Goal: Information Seeking & Learning: Learn about a topic

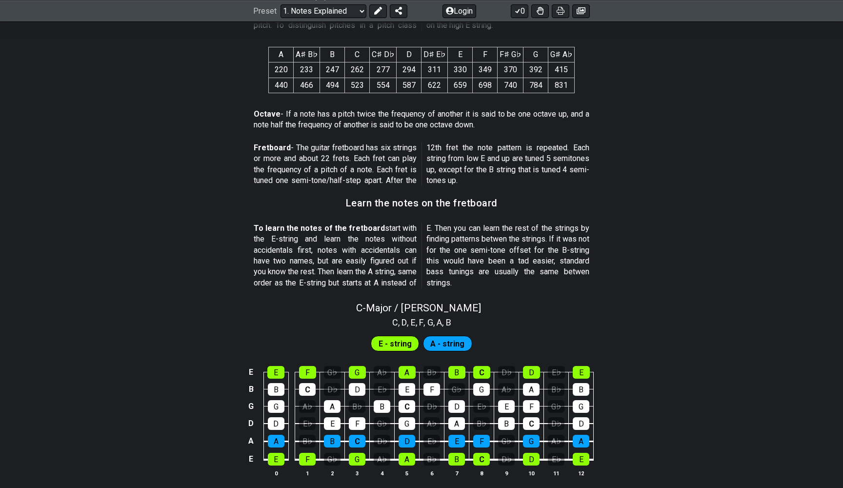
scroll to position [712, 0]
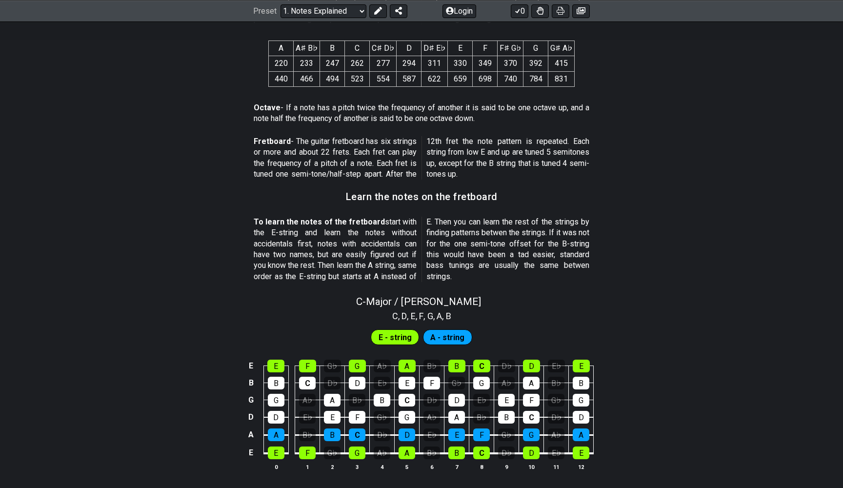
click at [439, 331] on span "A - string" at bounding box center [447, 337] width 34 height 14
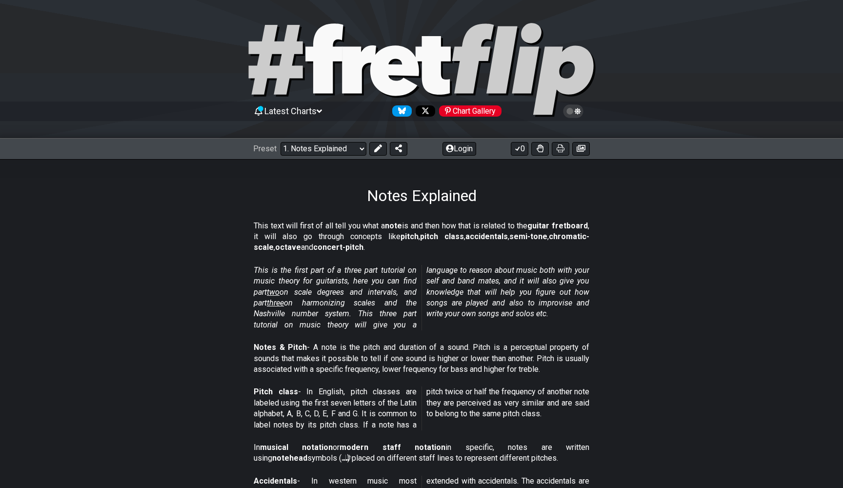
scroll to position [0, 0]
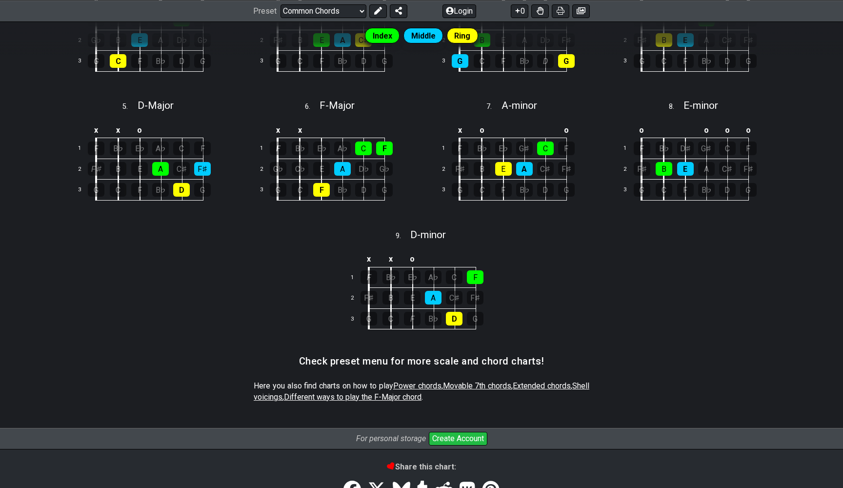
scroll to position [361, 0]
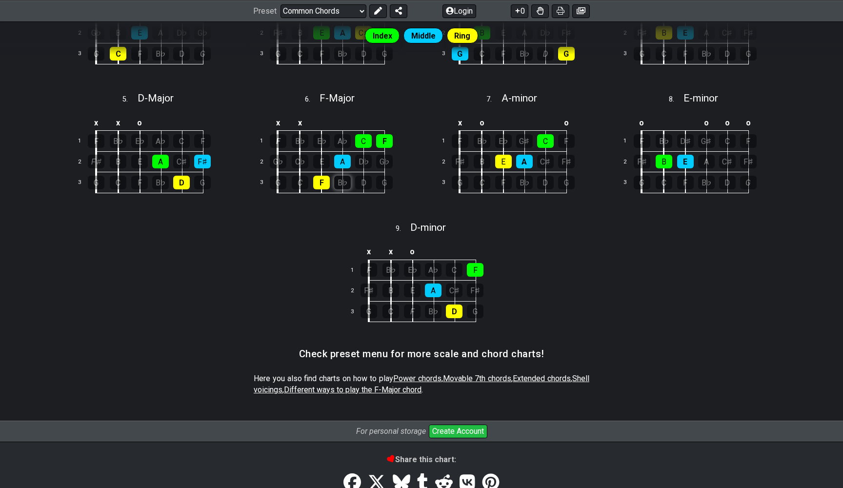
click at [345, 182] on div "B♭" at bounding box center [342, 183] width 17 height 14
click at [371, 181] on div "D" at bounding box center [363, 183] width 17 height 14
click at [368, 159] on div "D♭" at bounding box center [363, 162] width 17 height 14
click at [382, 162] on div "G♭" at bounding box center [384, 162] width 17 height 14
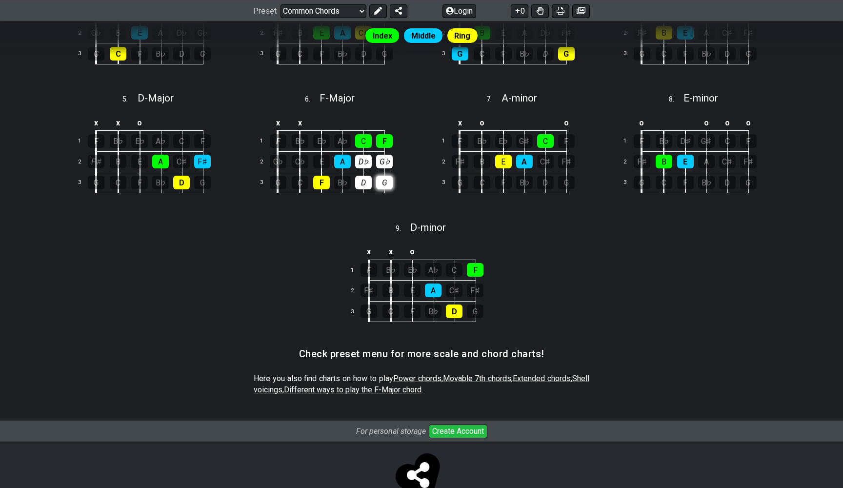
click at [382, 176] on div "G" at bounding box center [384, 183] width 17 height 14
click at [340, 177] on div "B♭" at bounding box center [342, 183] width 17 height 14
click at [334, 135] on div "A♭" at bounding box center [342, 141] width 17 height 14
click at [317, 137] on div "E♭" at bounding box center [321, 141] width 17 height 14
click at [304, 137] on div "B♭" at bounding box center [300, 141] width 17 height 14
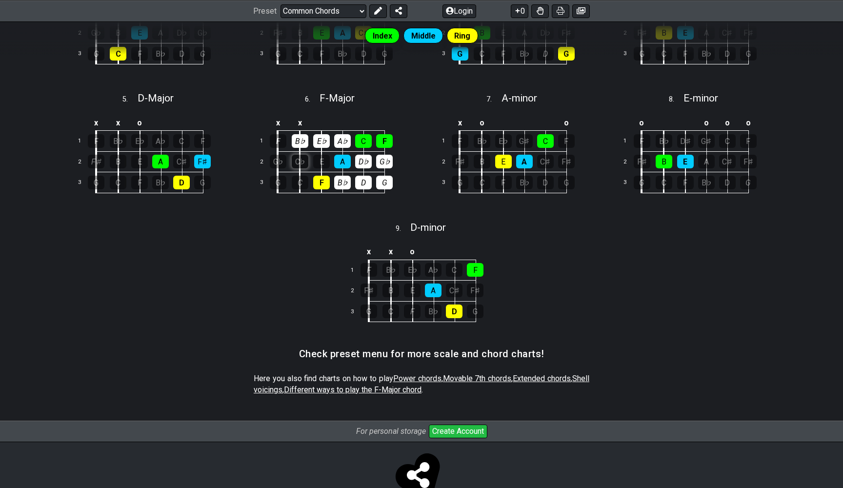
click at [304, 162] on div "C♭" at bounding box center [300, 162] width 17 height 14
click at [322, 164] on div "E" at bounding box center [321, 162] width 17 height 14
click at [297, 178] on div "C" at bounding box center [300, 183] width 17 height 14
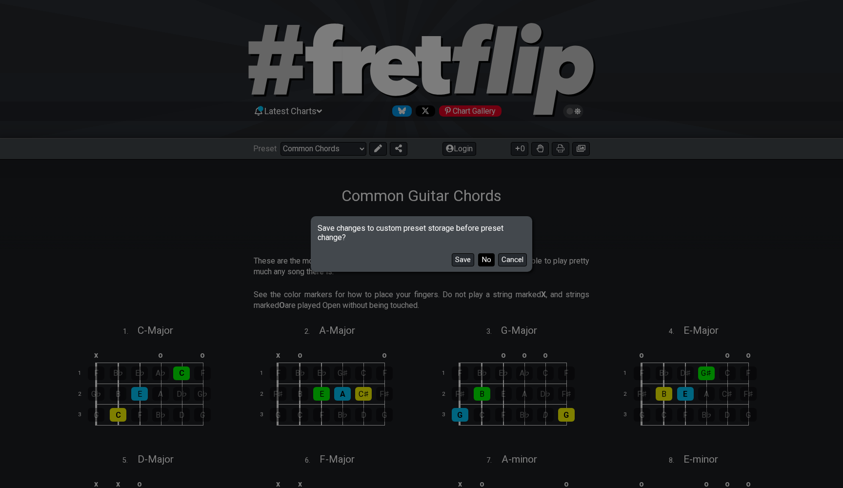
click at [485, 262] on button "No" at bounding box center [486, 259] width 17 height 13
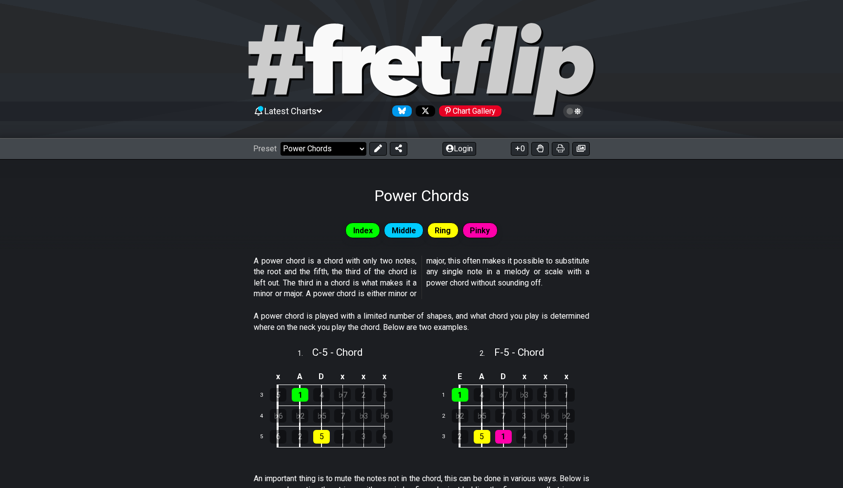
select select "/guitar-scales-generator"
select select "A"
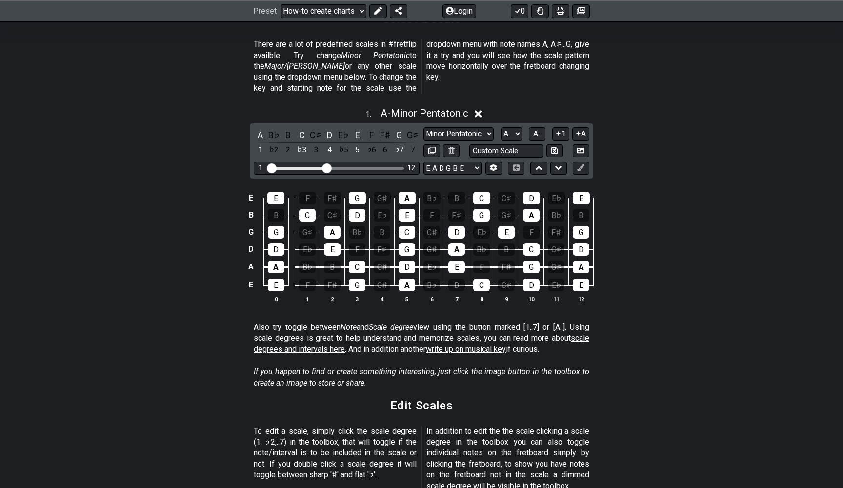
scroll to position [250, 0]
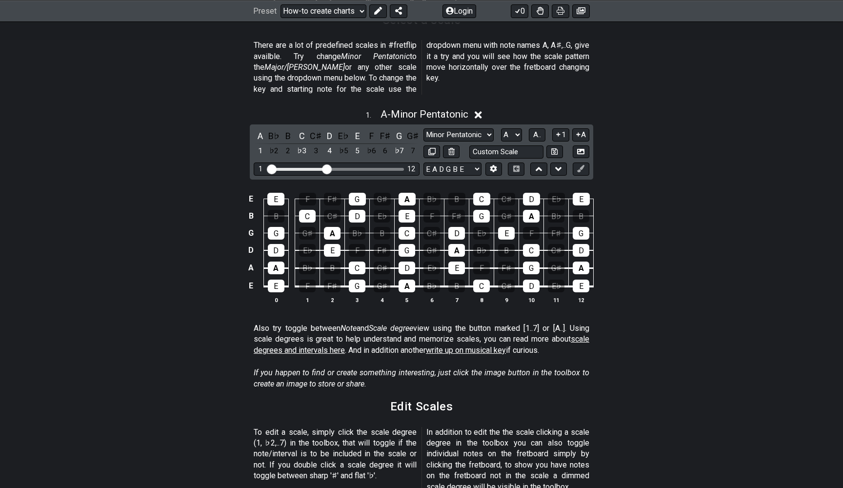
drag, startPoint x: 330, startPoint y: 153, endPoint x: 423, endPoint y: 148, distance: 92.8
click at [424, 148] on div "A B♭ B C C♯ D E♭ E F F♯ G G♯ 1 ♭2 2 ♭3 3 4 ♭5 5 ♭6 6 ♭7 7 Minor Pentatonic New …" at bounding box center [421, 151] width 343 height 55
drag, startPoint x: 330, startPoint y: 154, endPoint x: 402, endPoint y: 157, distance: 72.2
click at [402, 168] on input "Visible fret range" at bounding box center [336, 168] width 139 height 0
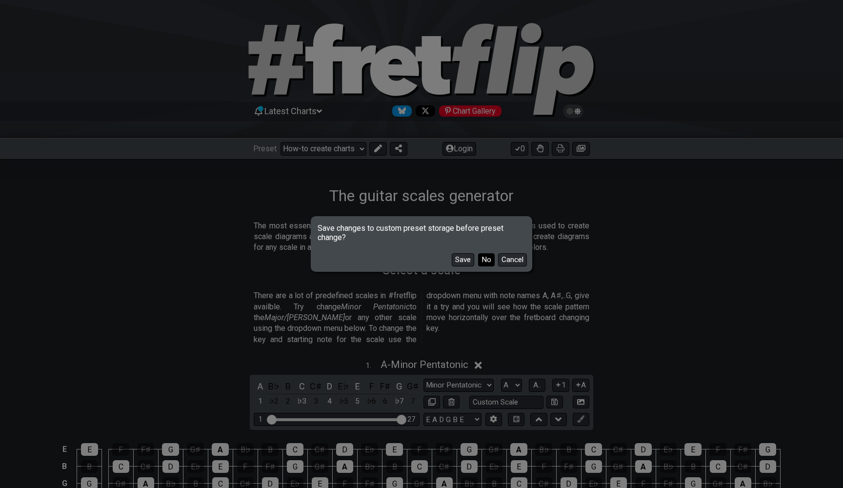
click at [485, 260] on button "No" at bounding box center [486, 259] width 17 height 13
select select "/beginner-guitar"
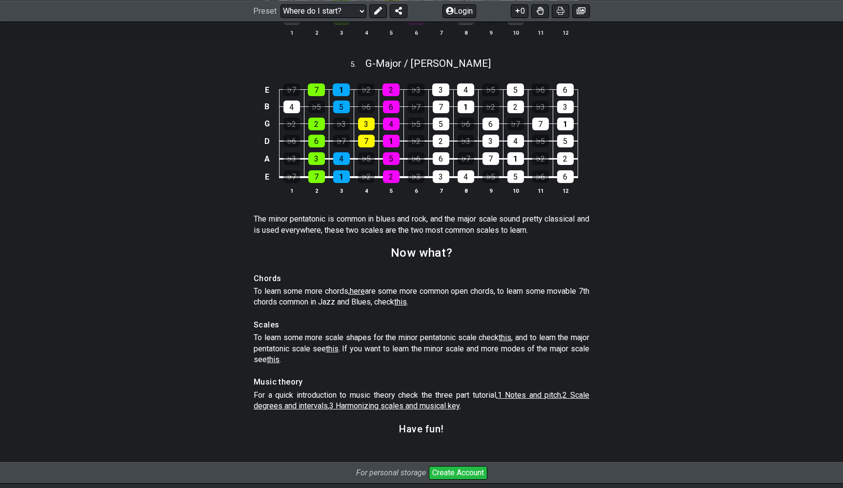
scroll to position [1261, 0]
